Goal: Task Accomplishment & Management: Manage account settings

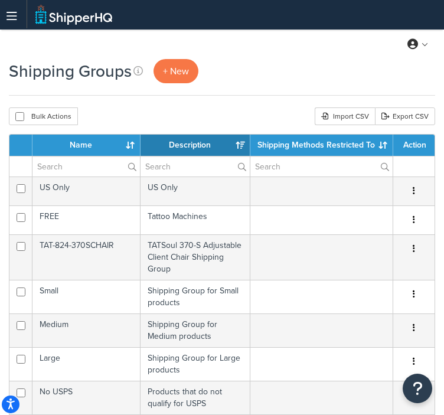
select select "15"
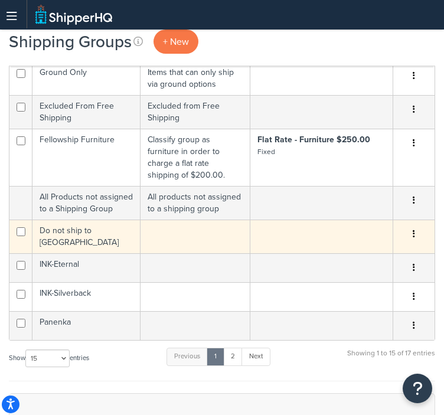
scroll to position [354, 0]
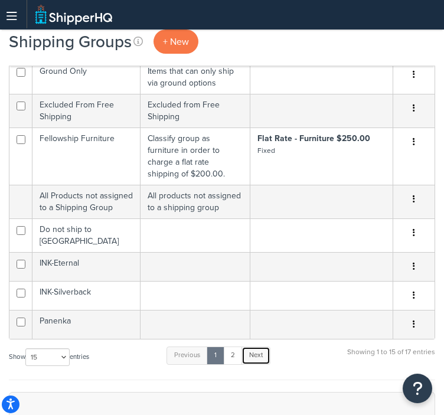
click at [256, 347] on link "Next" at bounding box center [256, 356] width 29 height 18
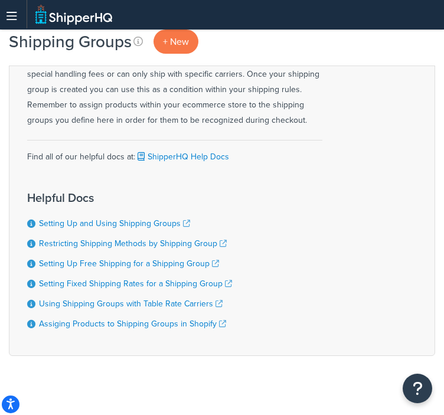
scroll to position [43, 0]
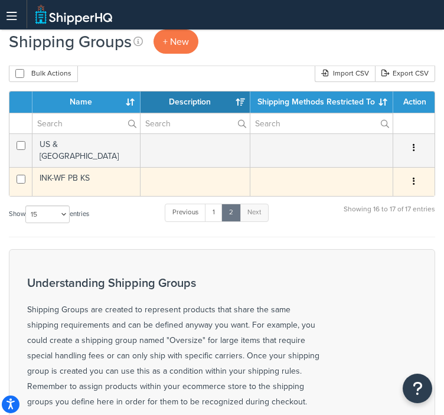
click at [111, 180] on td "INK-WF PB KS" at bounding box center [86, 181] width 108 height 29
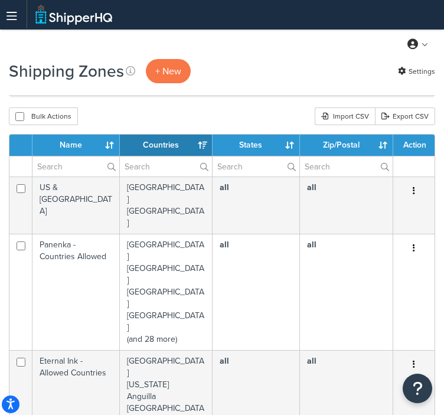
select select "15"
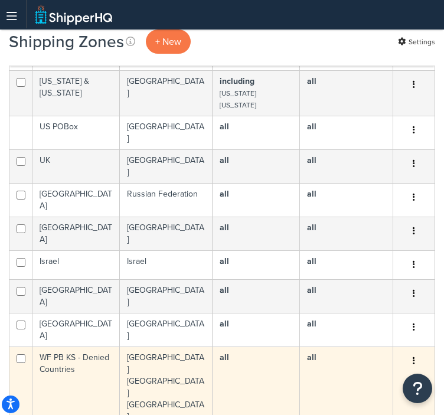
scroll to position [591, 0]
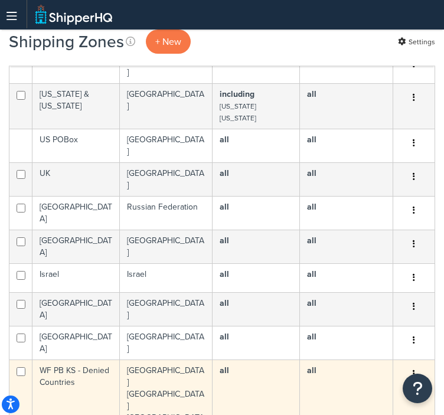
click at [158, 360] on td "Austria Belgium Bulgaria Croatia (and 26 more)" at bounding box center [166, 418] width 93 height 116
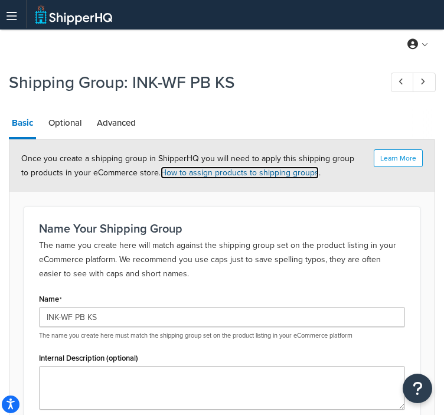
click at [215, 174] on link "How to assign products to shipping groups" at bounding box center [240, 173] width 158 height 12
